Goal: Find specific fact: Find specific fact

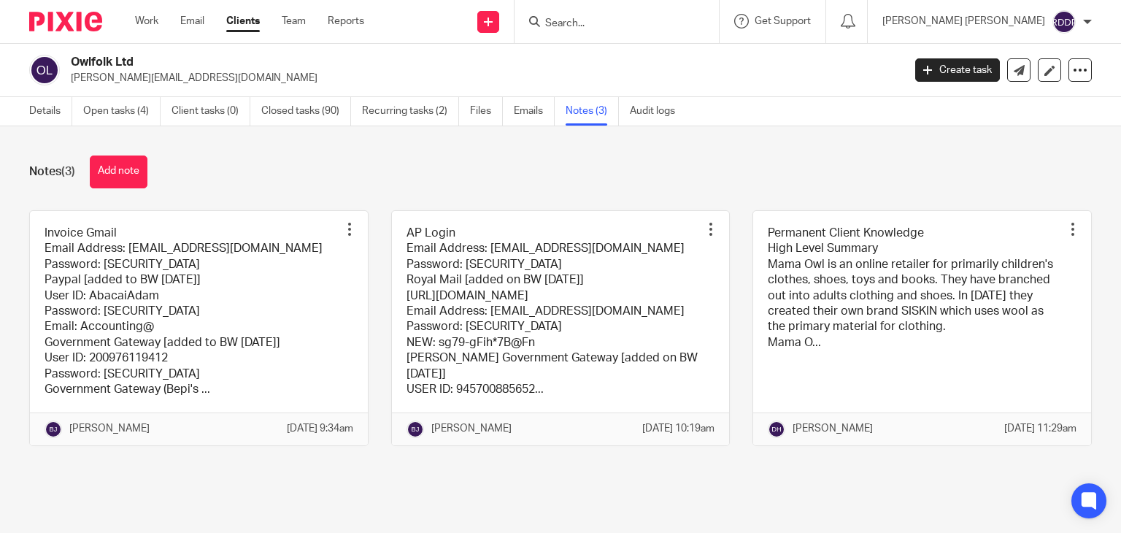
click at [501, 180] on div "Notes (3) Add note" at bounding box center [560, 171] width 1063 height 33
click at [613, 21] on input "Search" at bounding box center [609, 24] width 131 height 13
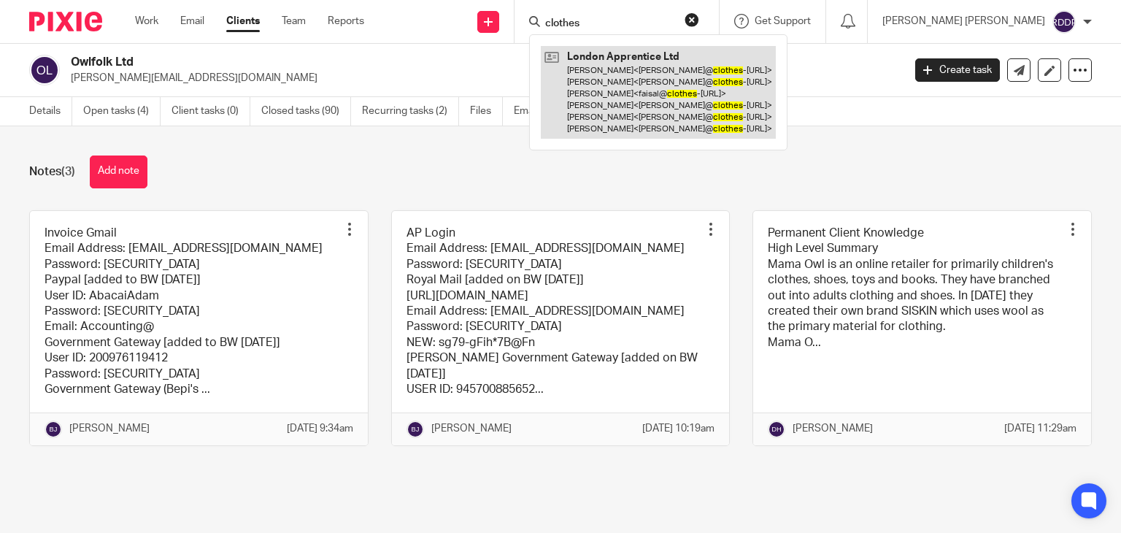
type input "clothes"
click at [660, 113] on link at bounding box center [658, 92] width 235 height 93
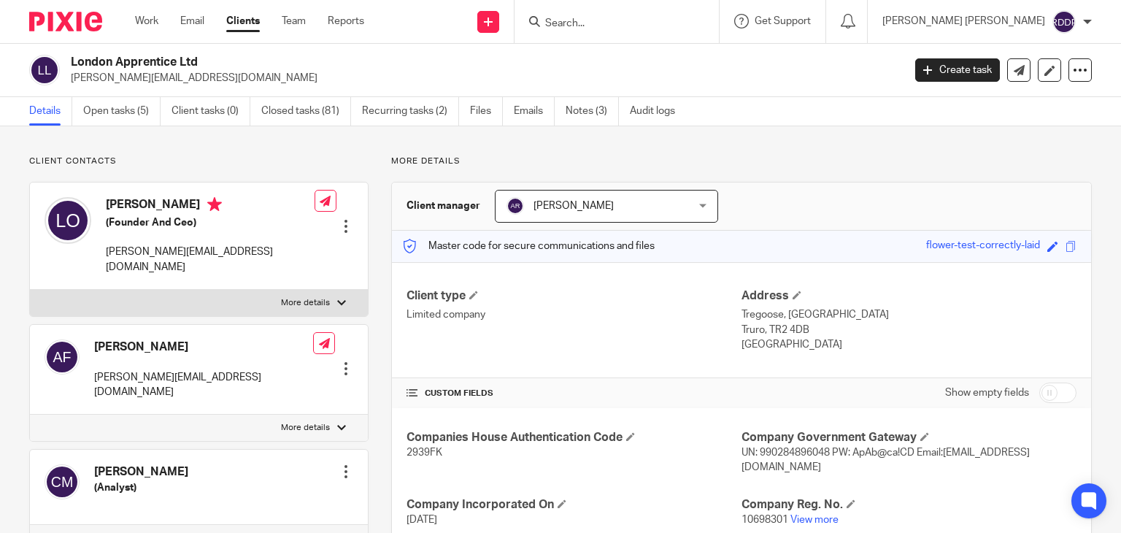
click at [586, 109] on link "Notes (3)" at bounding box center [592, 111] width 53 height 28
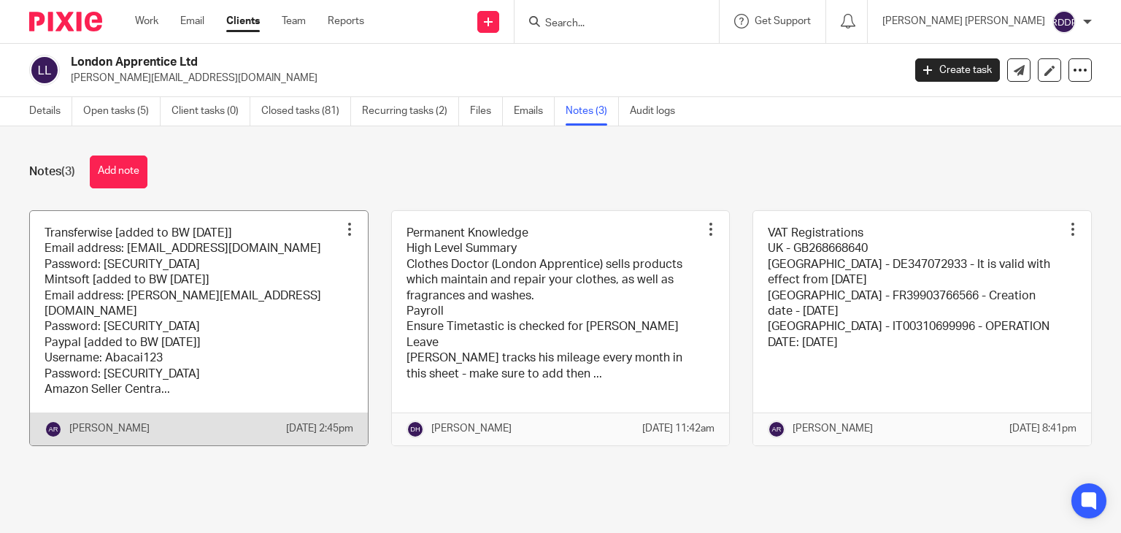
click at [250, 342] on link at bounding box center [199, 328] width 338 height 234
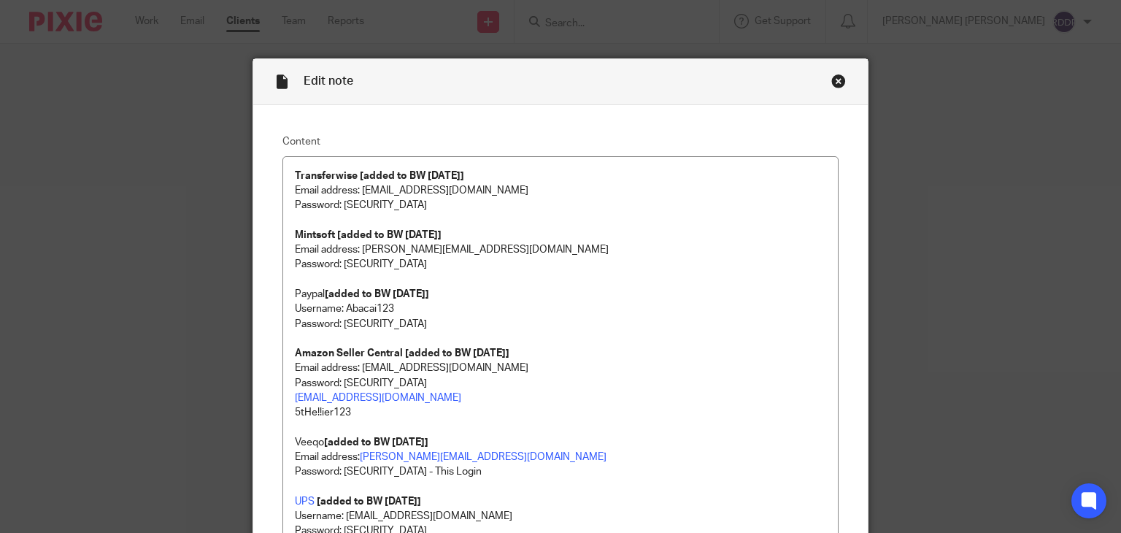
click at [1051, 109] on div "Edit note Content Transferwise [added to BW [DATE]] Email address: [EMAIL_ADDRE…" at bounding box center [560, 266] width 1121 height 533
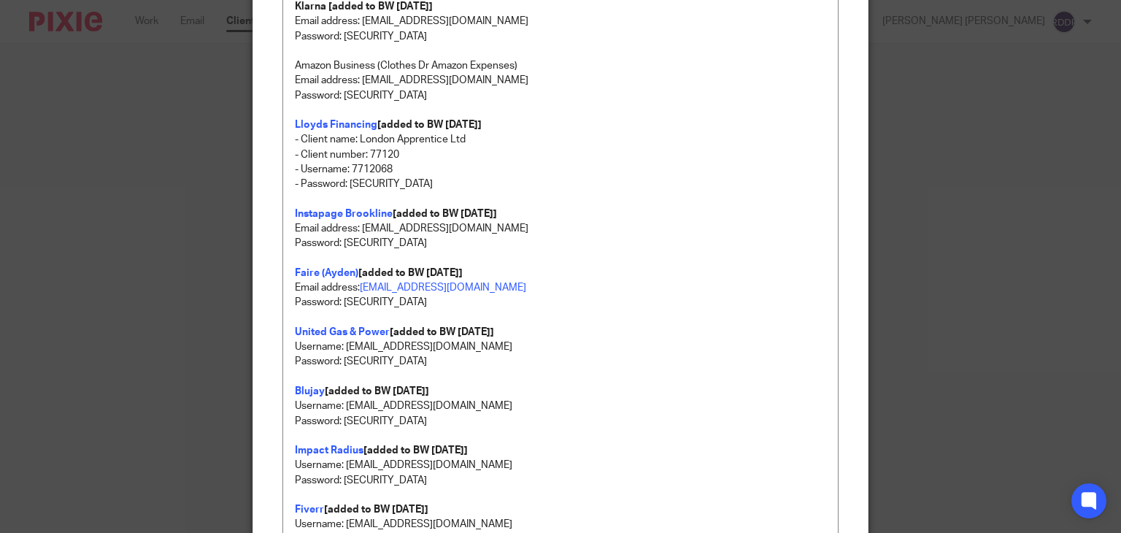
scroll to position [1387, 0]
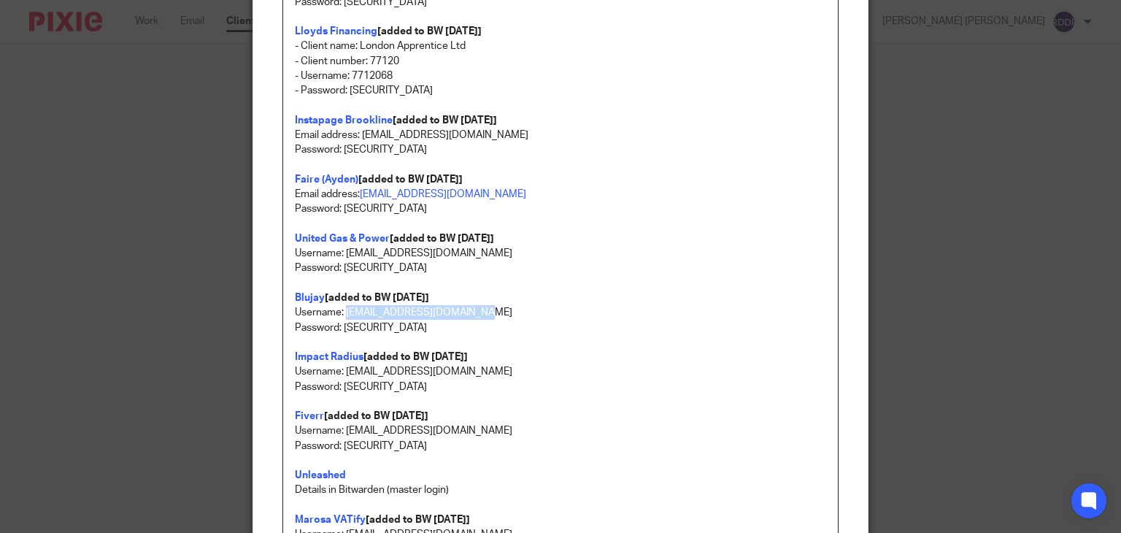
drag, startPoint x: 339, startPoint y: 310, endPoint x: 472, endPoint y: 308, distance: 133.6
click at [472, 308] on p "Username: [EMAIL_ADDRESS][DOMAIN_NAME]" at bounding box center [561, 312] width 532 height 15
copy p "[EMAIL_ADDRESS][DOMAIN_NAME]"
click at [634, 273] on p "Password: [SECURITY_DATA]" at bounding box center [561, 268] width 532 height 15
drag, startPoint x: 340, startPoint y: 326, endPoint x: 417, endPoint y: 326, distance: 76.7
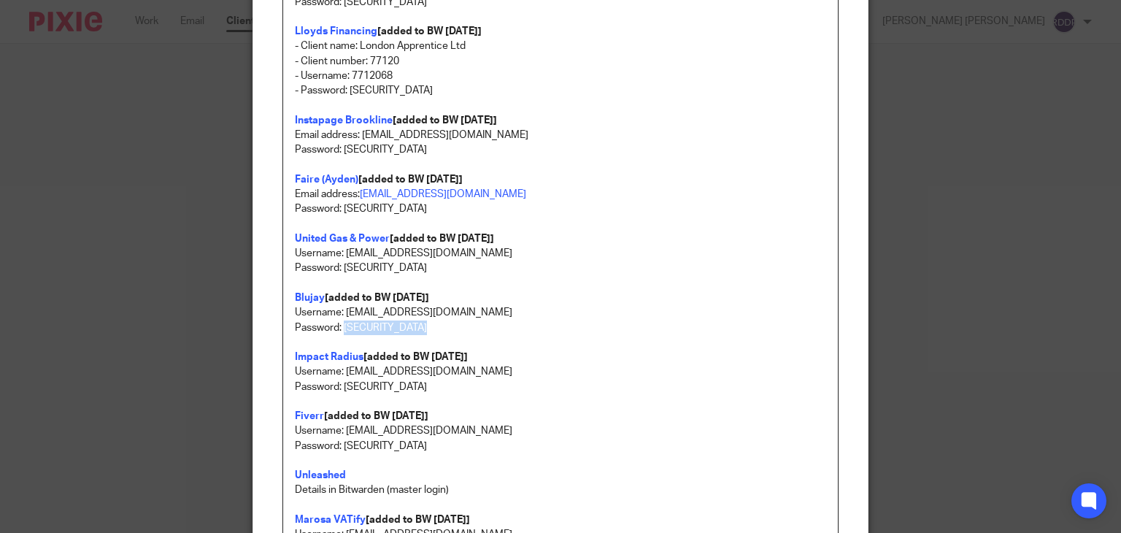
click at [417, 326] on p "Password: [SECURITY_DATA]" at bounding box center [561, 327] width 532 height 15
copy p "Scentbag1234!!!"
